Goal: Information Seeking & Learning: Learn about a topic

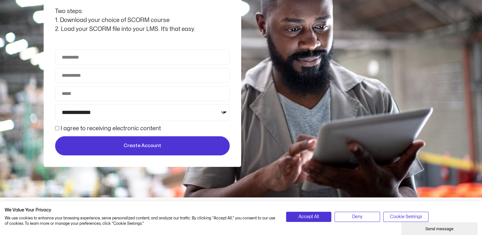
scroll to position [127, 0]
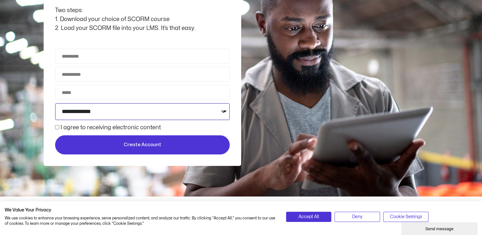
click at [223, 110] on select "**********" at bounding box center [142, 111] width 175 height 17
click at [220, 110] on select "**********" at bounding box center [142, 111] width 175 height 17
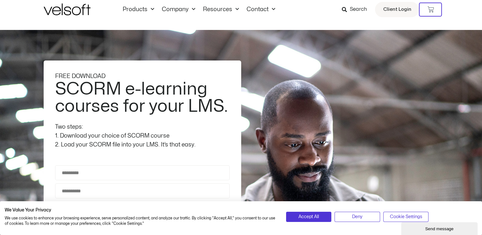
scroll to position [0, 0]
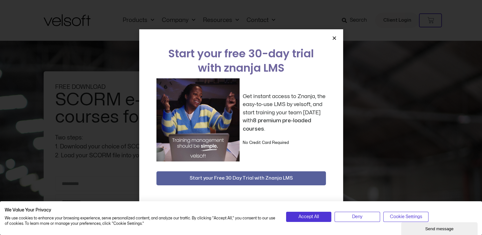
click at [332, 38] on icon "Close" at bounding box center [334, 38] width 5 height 5
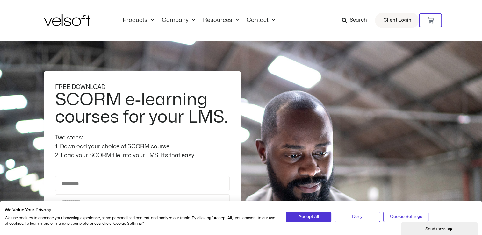
scroll to position [11, 0]
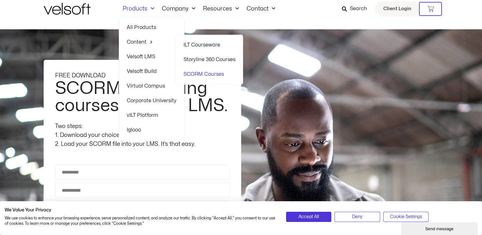
click at [212, 45] on link "ILT Courseware" at bounding box center [209, 45] width 52 height 15
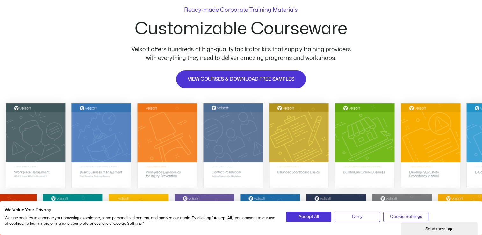
scroll to position [96, 0]
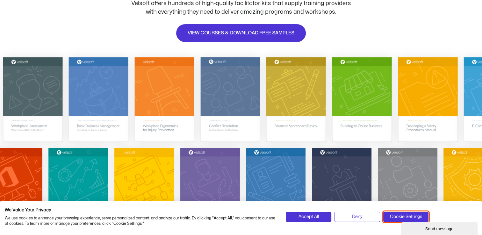
click at [390, 218] on span "Cookie Settings" at bounding box center [406, 216] width 32 height 7
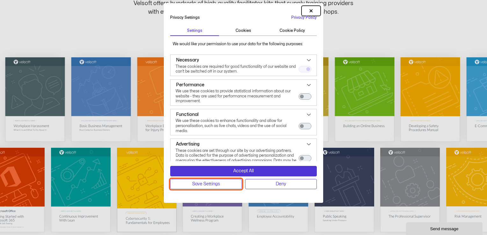
click at [224, 184] on button "Save Settings" at bounding box center [206, 184] width 72 height 10
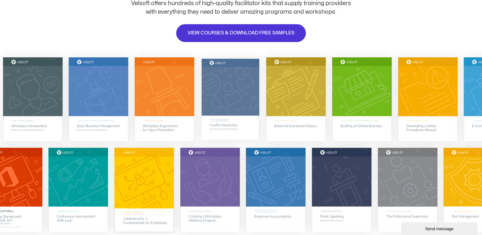
click at [219, 88] on img at bounding box center [230, 99] width 58 height 82
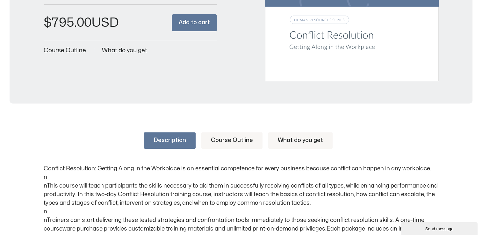
scroll to position [255, 0]
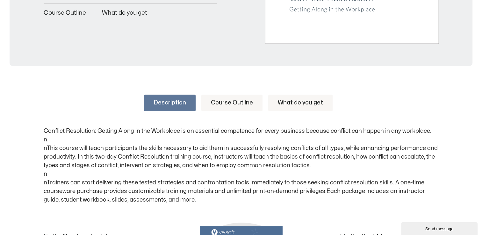
click at [226, 101] on link "Course Outline" at bounding box center [231, 103] width 61 height 17
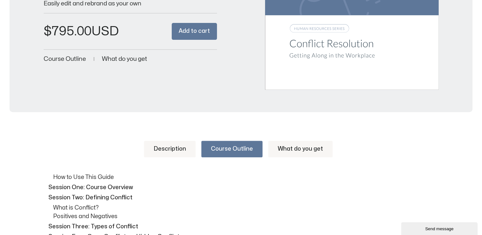
scroll to position [223, 0]
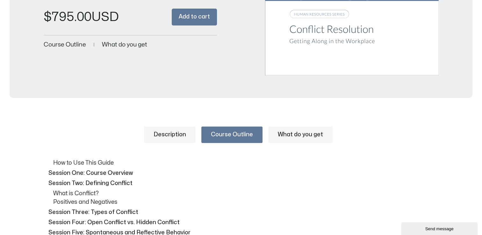
click at [299, 133] on link "What do you get" at bounding box center [300, 134] width 64 height 17
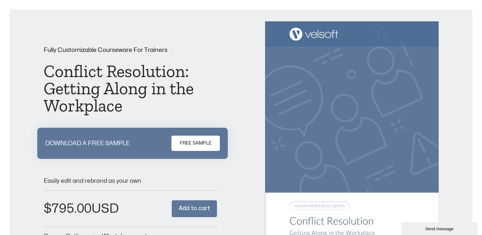
scroll to position [0, 0]
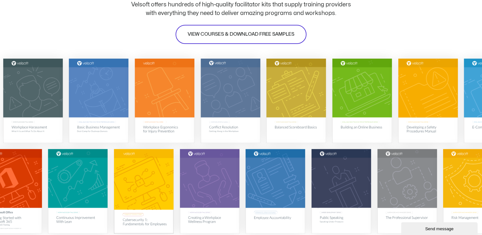
click at [207, 36] on span "VIEW COURSES & DOWNLOAD FREE SAMPLES" at bounding box center [241, 35] width 107 height 8
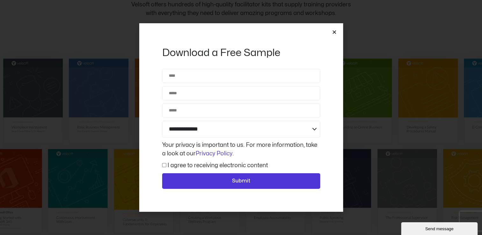
click at [335, 32] on icon "Close" at bounding box center [334, 32] width 5 height 5
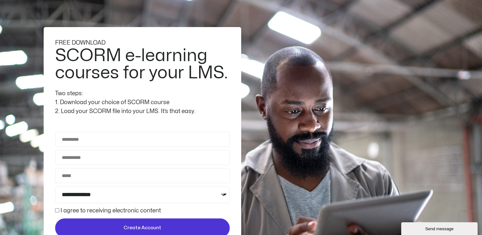
scroll to position [43, 0]
